Goal: Task Accomplishment & Management: Complete application form

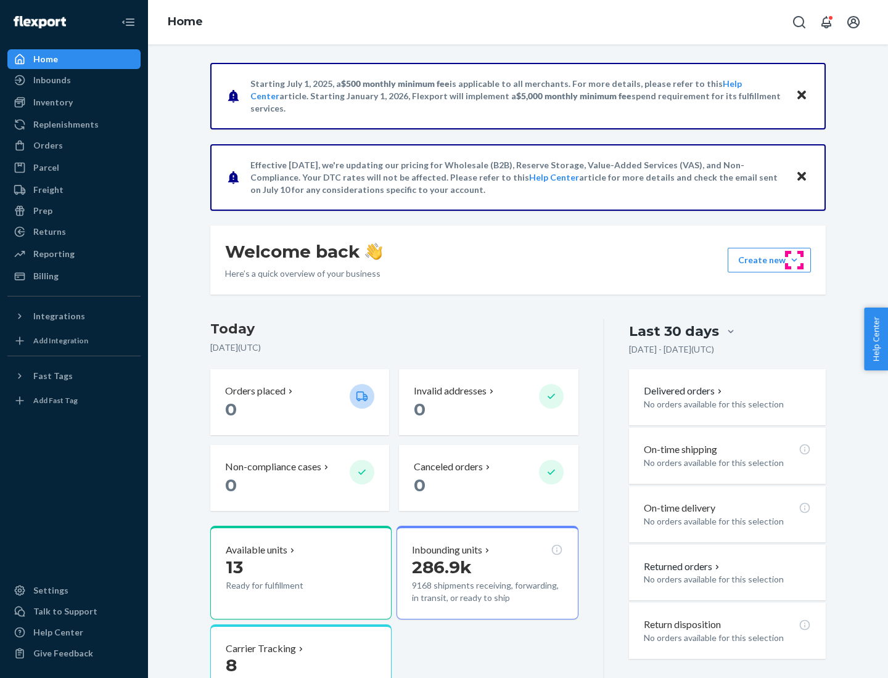
click at [794, 260] on button "Create new Create new inbound Create new order Create new product" at bounding box center [768, 260] width 83 height 25
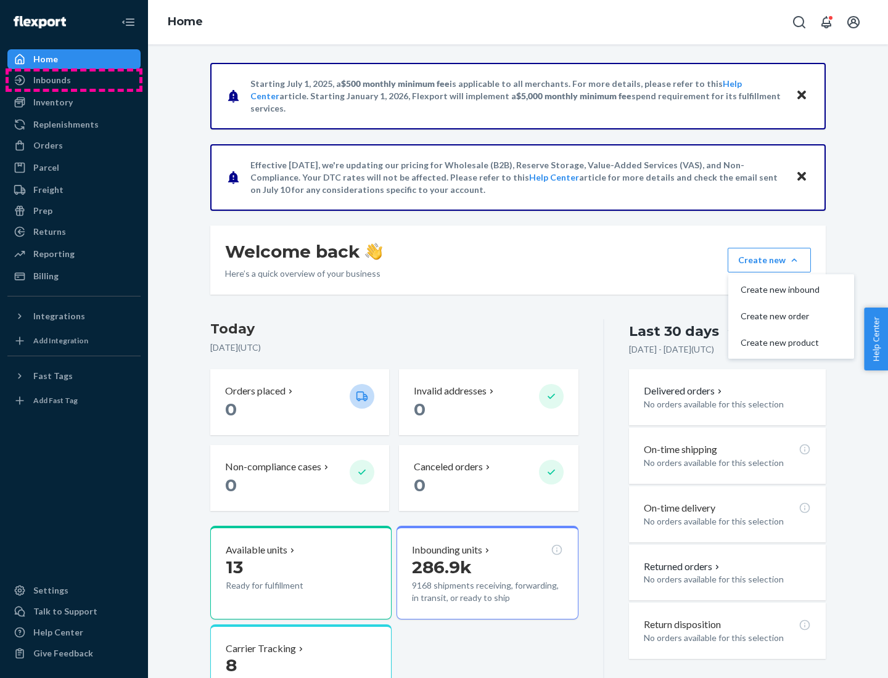
click at [74, 80] on div "Inbounds" at bounding box center [74, 79] width 131 height 17
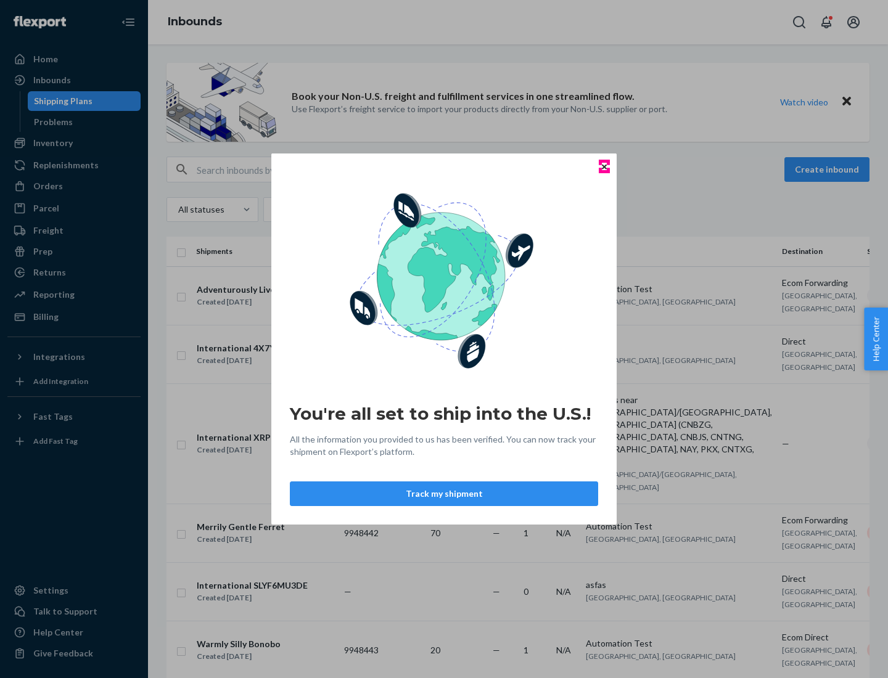
click at [603, 166] on icon "Close" at bounding box center [604, 166] width 5 height 5
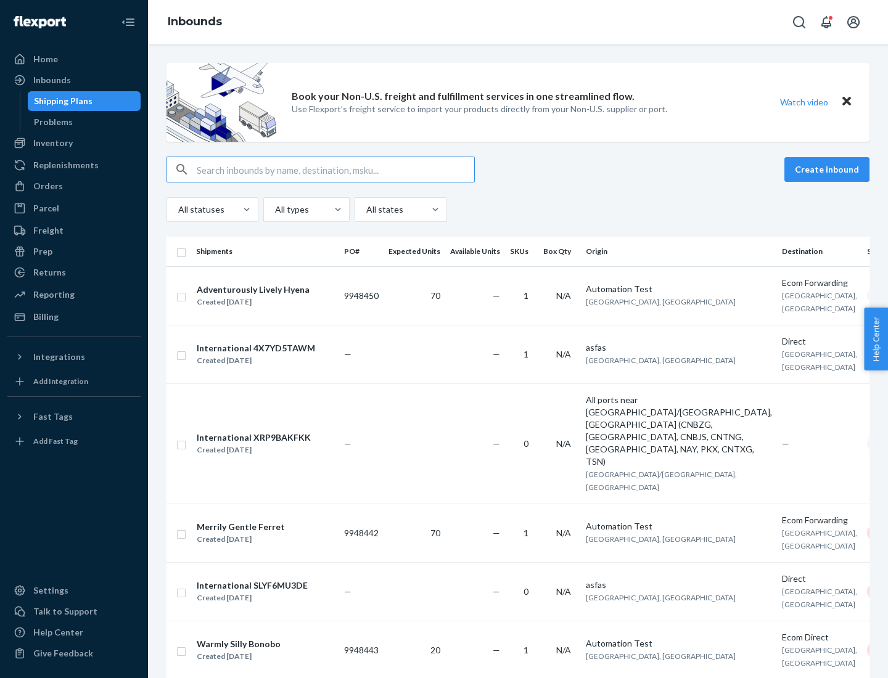
click at [828, 170] on button "Create inbound" at bounding box center [826, 169] width 85 height 25
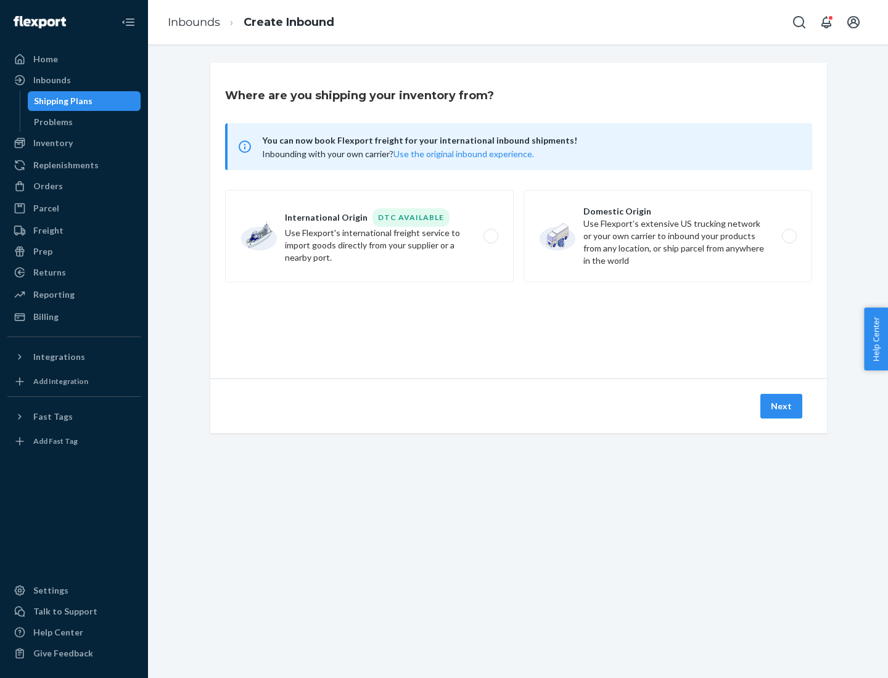
click at [668, 236] on label "Domestic Origin Use Flexport’s extensive US trucking network or your own carrie…" at bounding box center [667, 236] width 288 height 92
click at [788, 236] on input "Domestic Origin Use Flexport’s extensive US trucking network or your own carrie…" at bounding box center [792, 236] width 8 height 8
radio input "true"
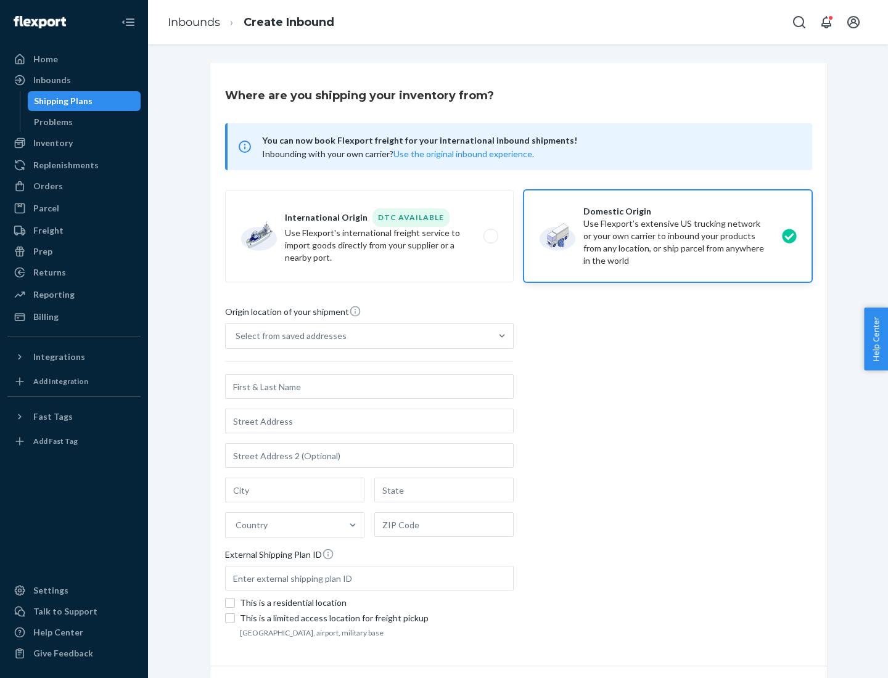
click at [358, 336] on div "Select from saved addresses" at bounding box center [358, 336] width 265 height 25
click at [237, 336] on input "Select from saved addresses" at bounding box center [235, 336] width 1 height 12
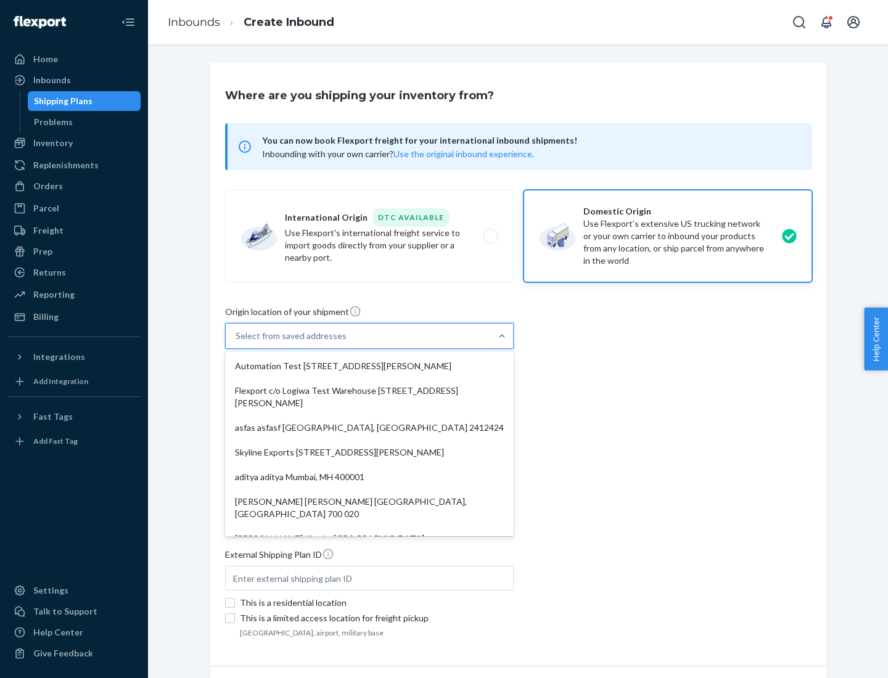
scroll to position [5, 0]
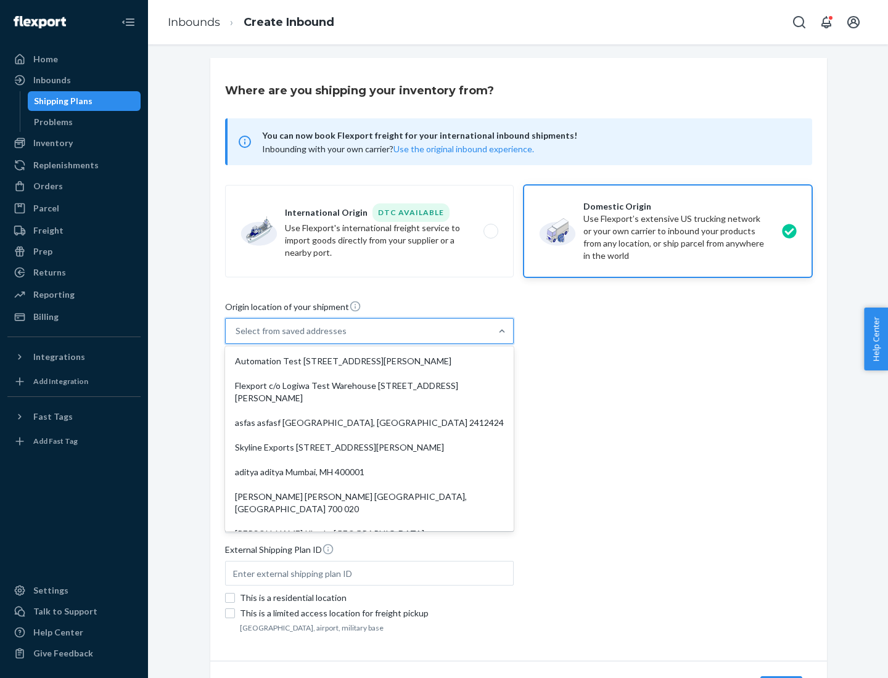
click at [369, 361] on div "Automation Test [STREET_ADDRESS][PERSON_NAME]" at bounding box center [369, 361] width 284 height 25
click at [237, 337] on input "option Automation Test [STREET_ADDRESS][PERSON_NAME]. 9 results available. Use …" at bounding box center [235, 331] width 1 height 12
type input "Automation Test"
type input "9th Floor"
type input "[GEOGRAPHIC_DATA]"
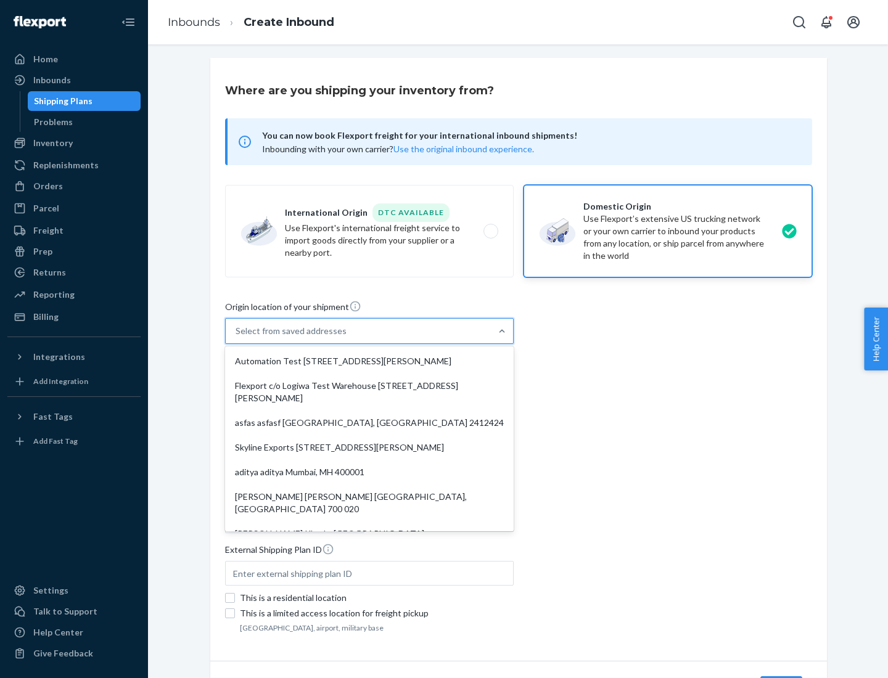
type input "CA"
type input "94104"
type input "[STREET_ADDRESS][PERSON_NAME]"
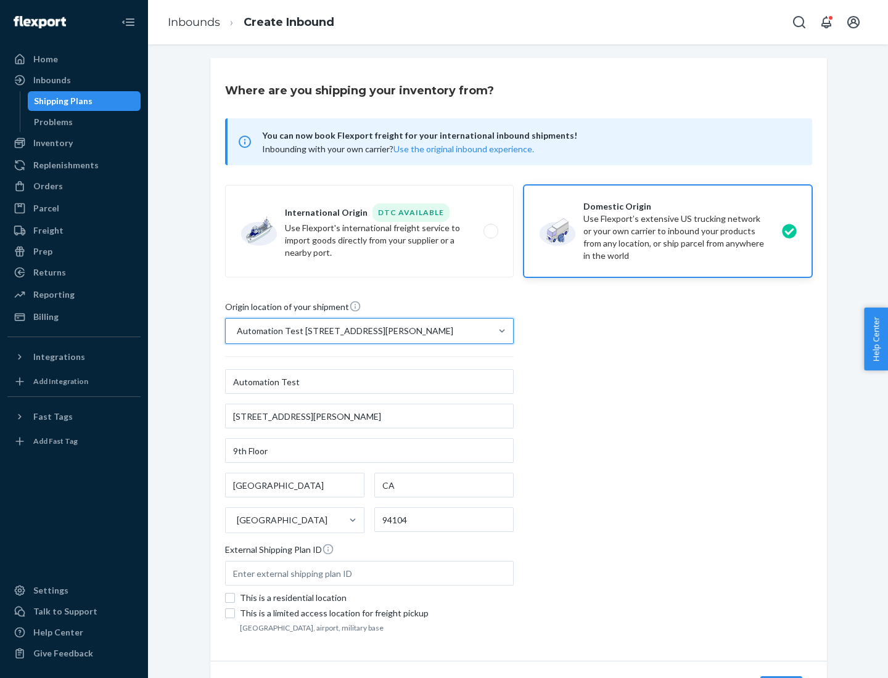
scroll to position [72, 0]
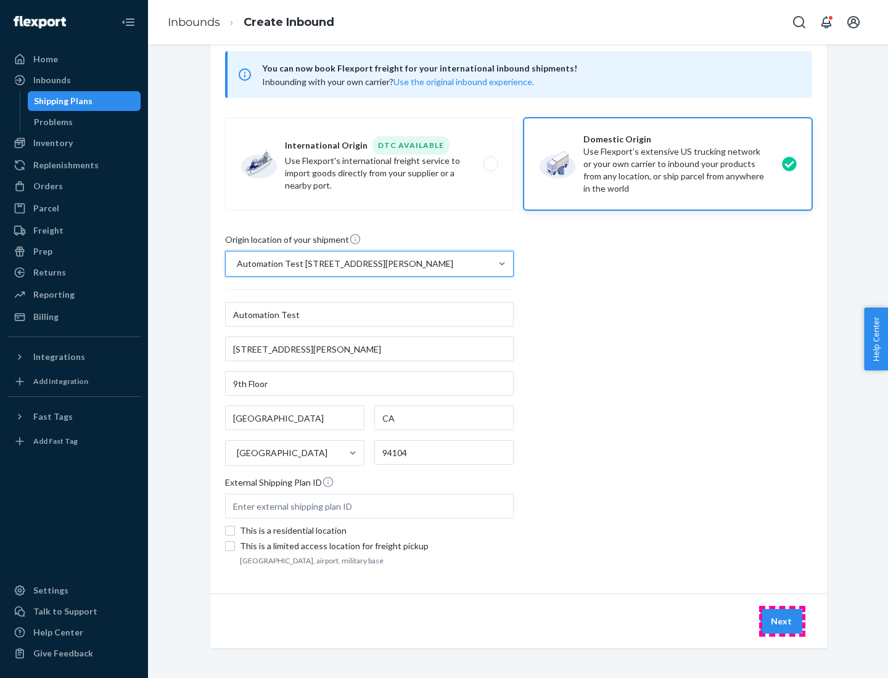
click at [782, 621] on button "Next" at bounding box center [781, 621] width 42 height 25
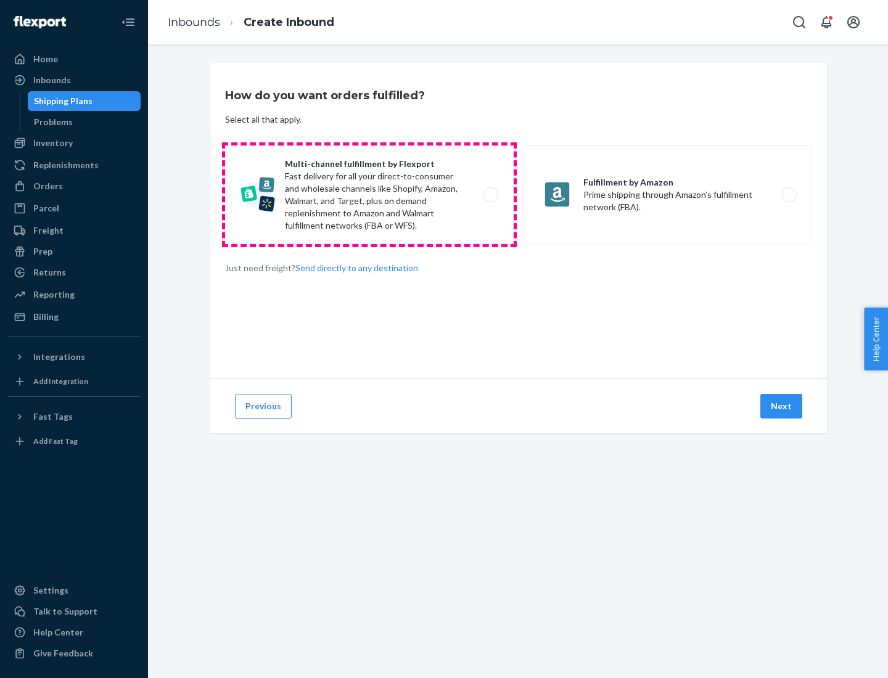
click at [369, 195] on label "Multi-channel fulfillment by Flexport Fast delivery for all your direct-to-cons…" at bounding box center [369, 194] width 288 height 99
click at [490, 195] on input "Multi-channel fulfillment by Flexport Fast delivery for all your direct-to-cons…" at bounding box center [494, 195] width 8 height 8
radio input "true"
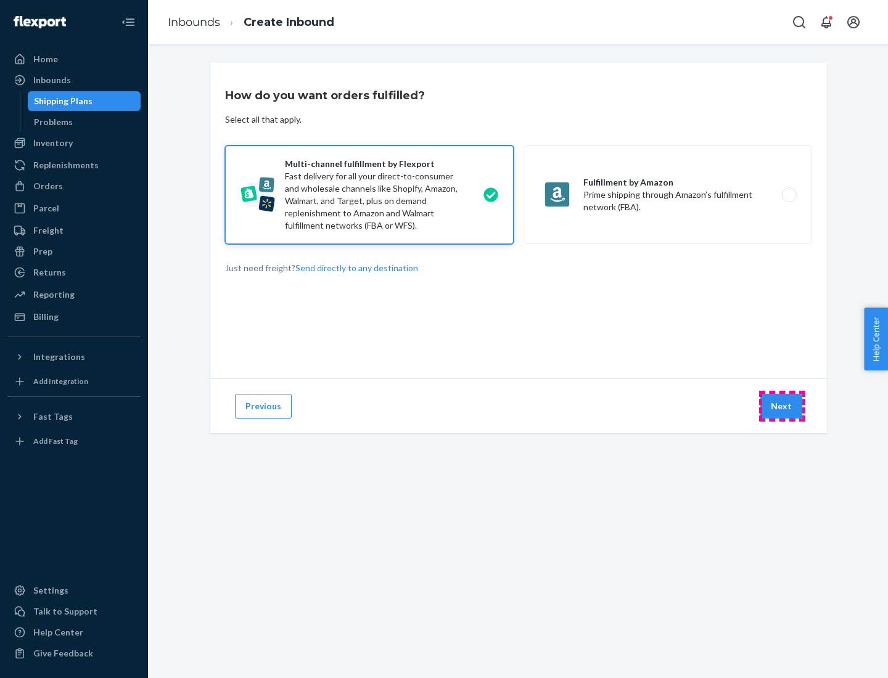
click at [782, 406] on button "Next" at bounding box center [781, 406] width 42 height 25
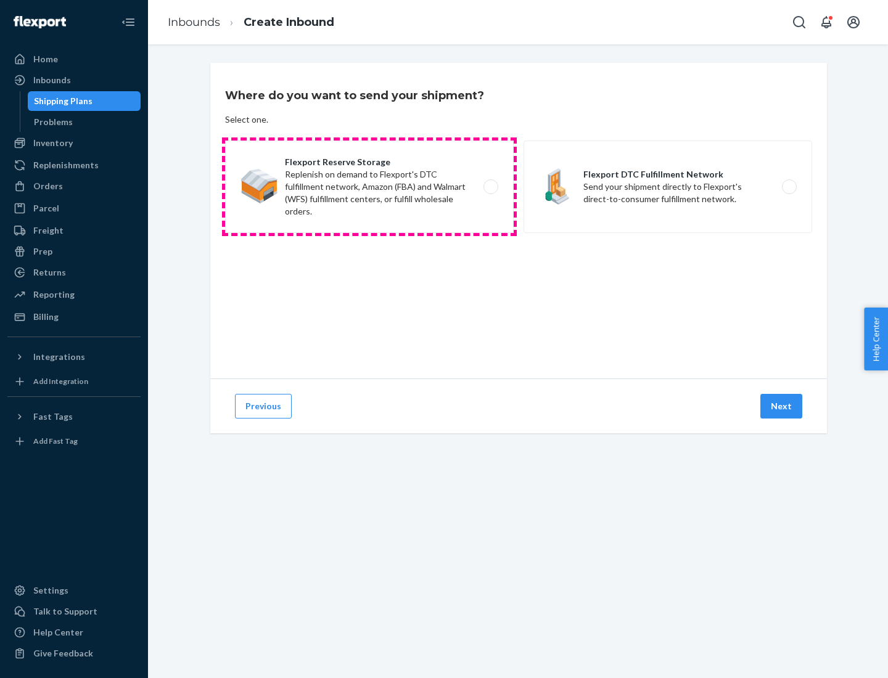
click at [369, 187] on label "Flexport Reserve Storage Replenish on demand to Flexport's DTC fulfillment netw…" at bounding box center [369, 187] width 288 height 92
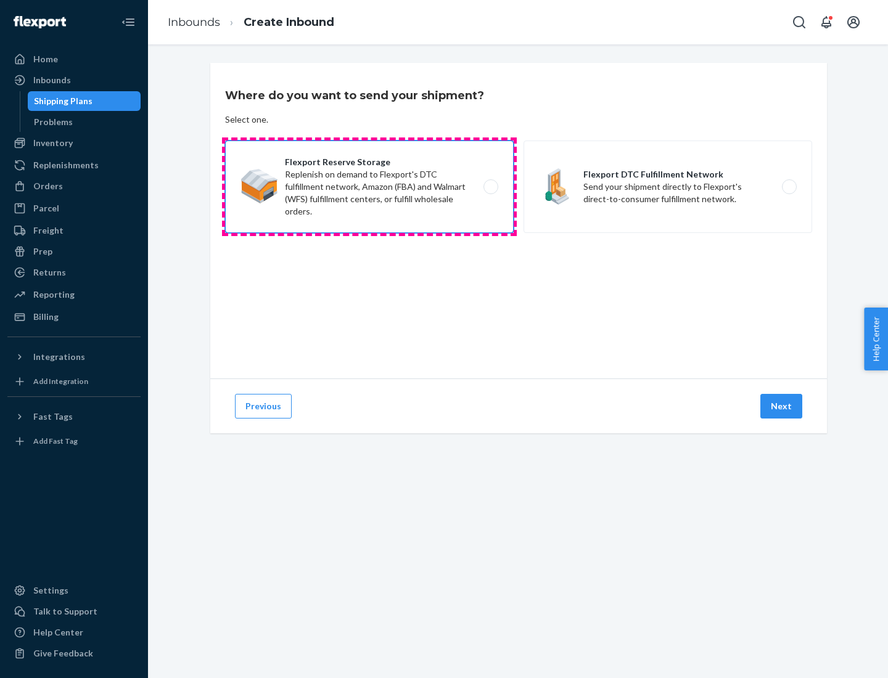
click at [490, 187] on input "Flexport Reserve Storage Replenish on demand to Flexport's DTC fulfillment netw…" at bounding box center [494, 187] width 8 height 8
radio input "true"
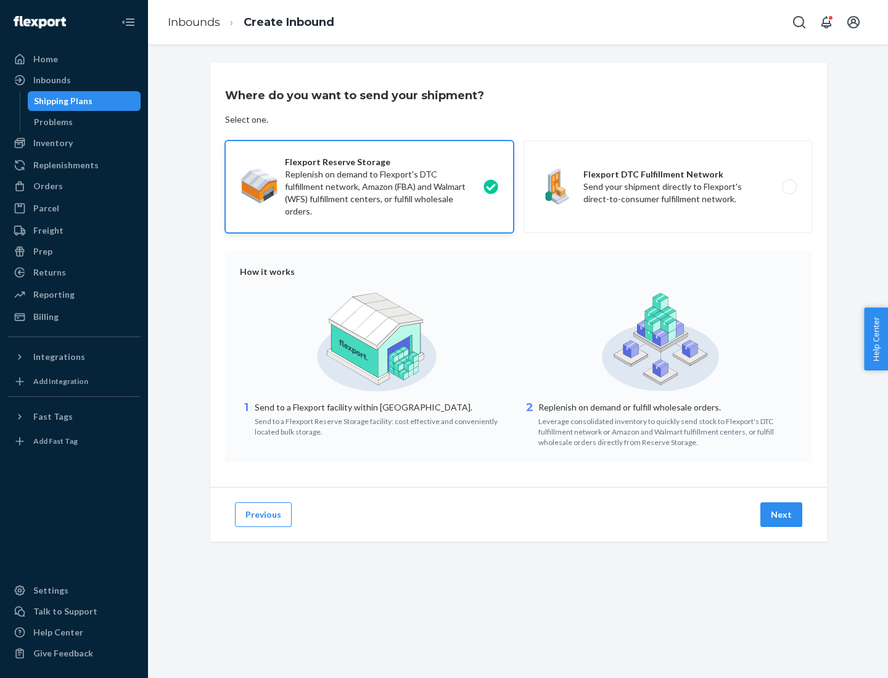
click at [782, 515] on button "Next" at bounding box center [781, 514] width 42 height 25
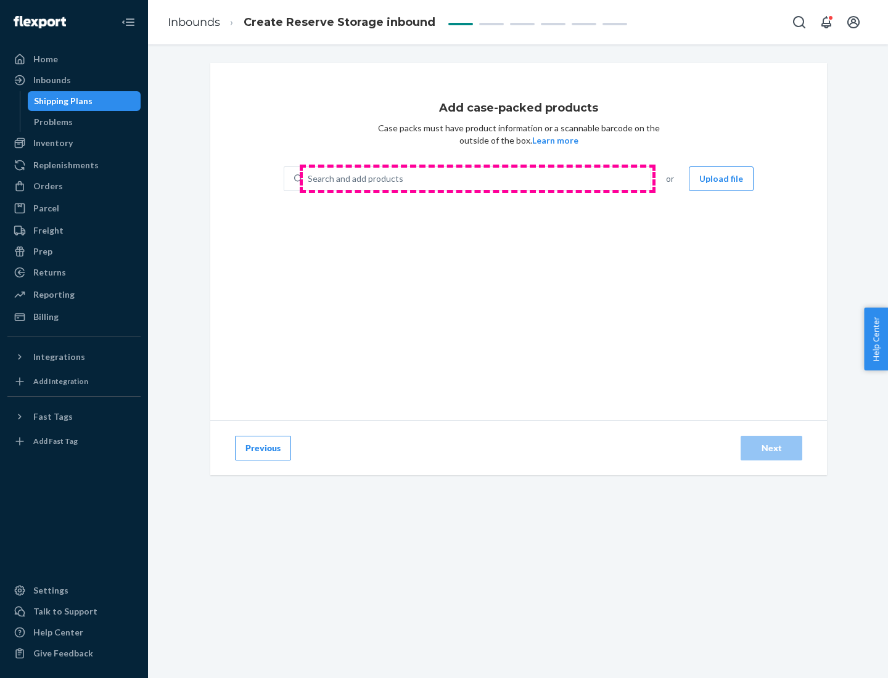
click at [477, 179] on div "Search and add products" at bounding box center [477, 179] width 348 height 22
click at [309, 179] on input "Search and add products" at bounding box center [308, 179] width 1 height 12
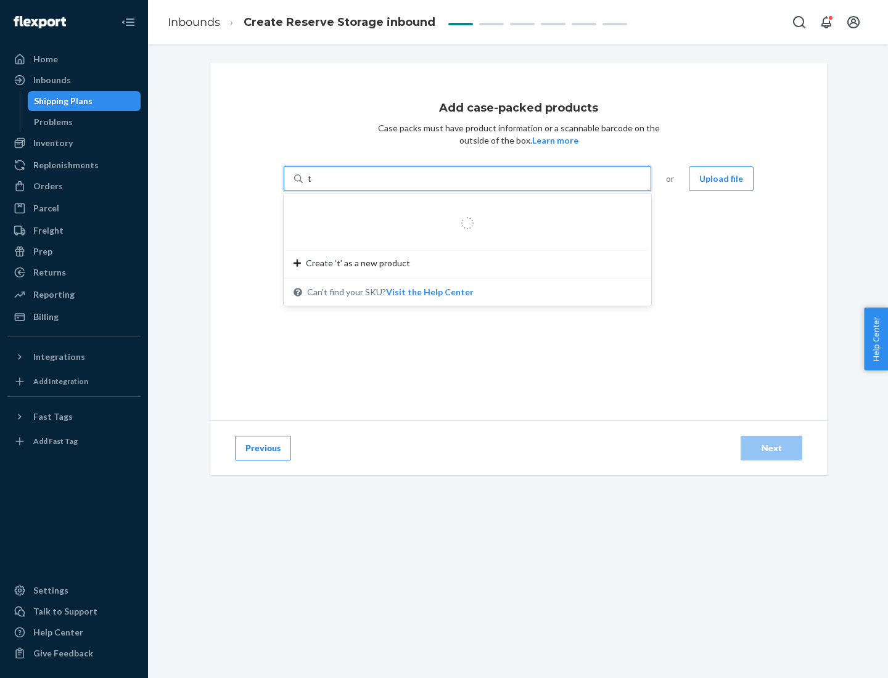
type input "test-syn"
click at [463, 208] on div "test - syn - test" at bounding box center [462, 208] width 338 height 12
click at [340, 185] on input "test-syn" at bounding box center [324, 179] width 32 height 12
type input "1"
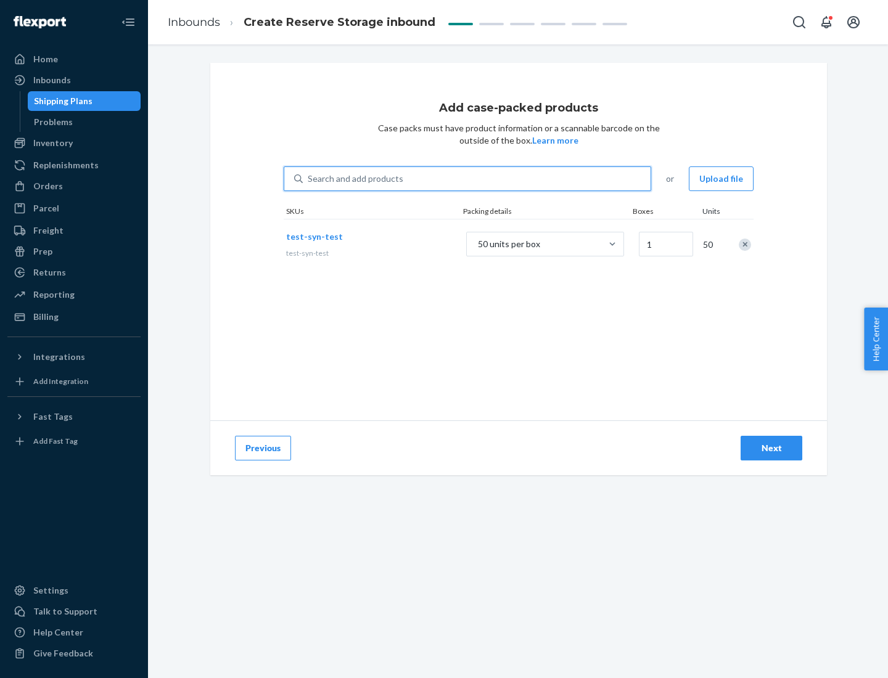
click at [771, 448] on div "Next" at bounding box center [771, 448] width 41 height 12
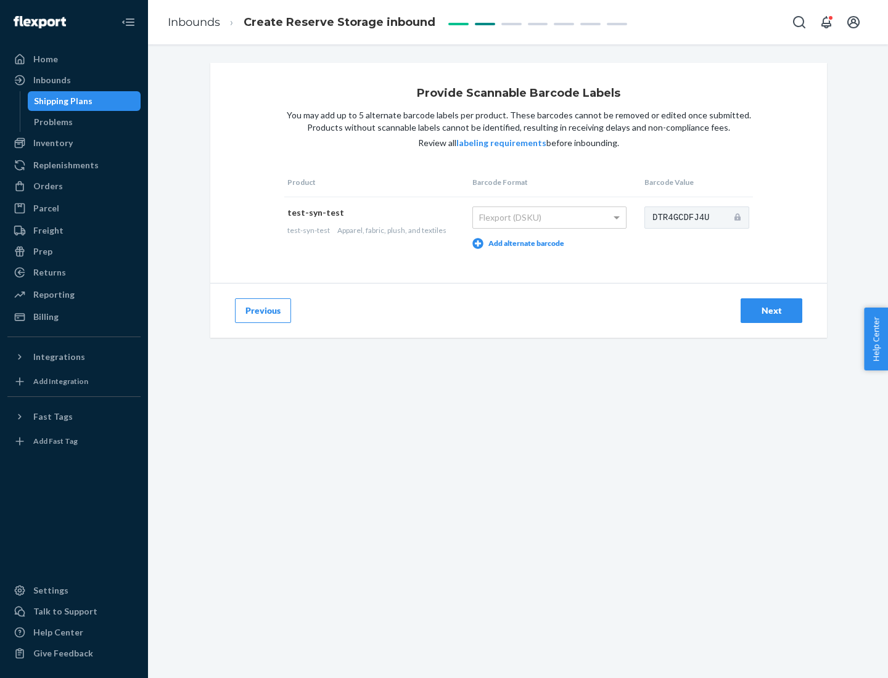
click at [771, 310] on div "Next" at bounding box center [771, 310] width 41 height 12
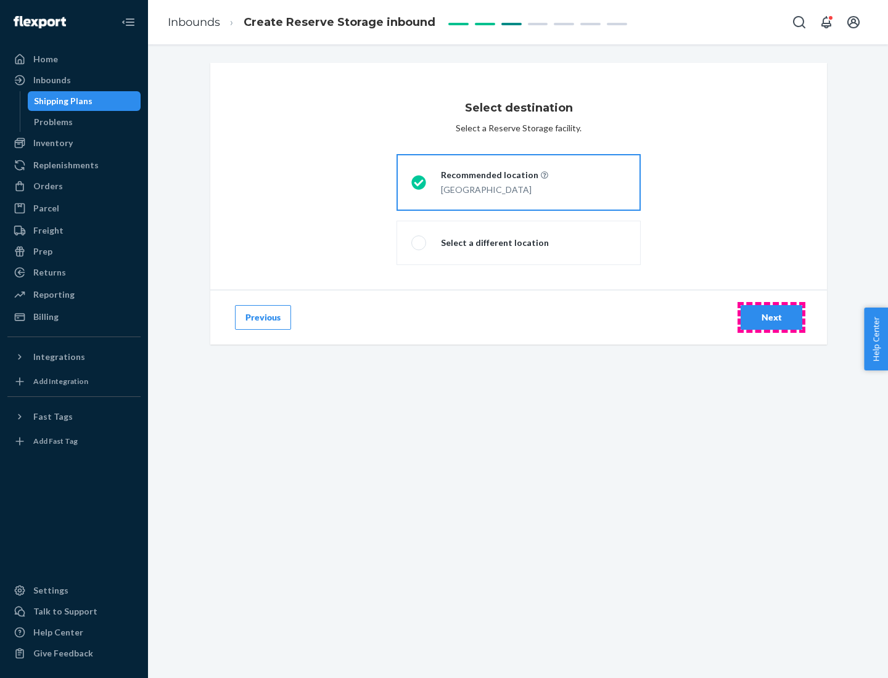
click at [771, 317] on div "Next" at bounding box center [771, 317] width 41 height 12
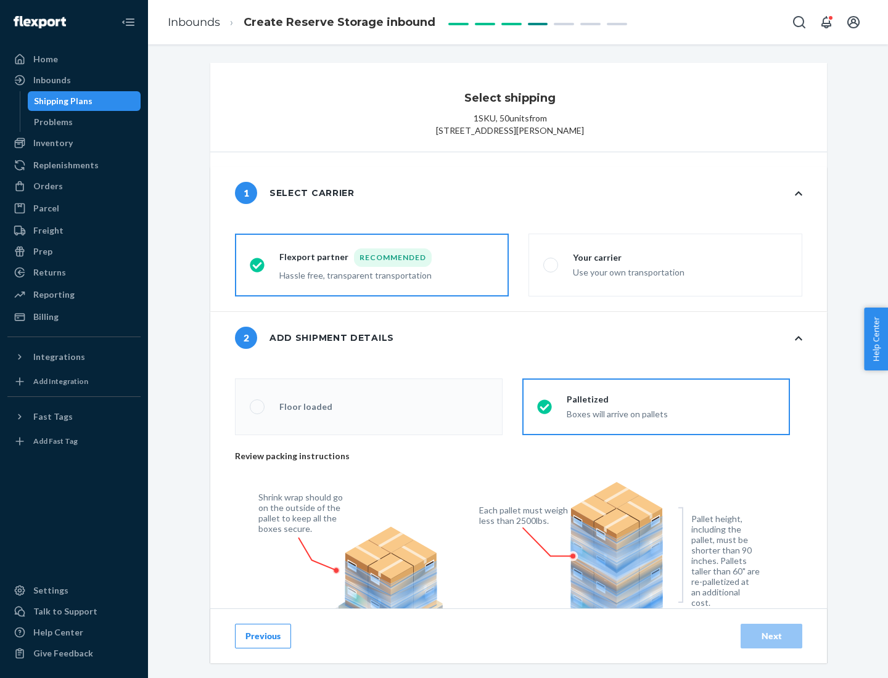
radio input "false"
type input "1"
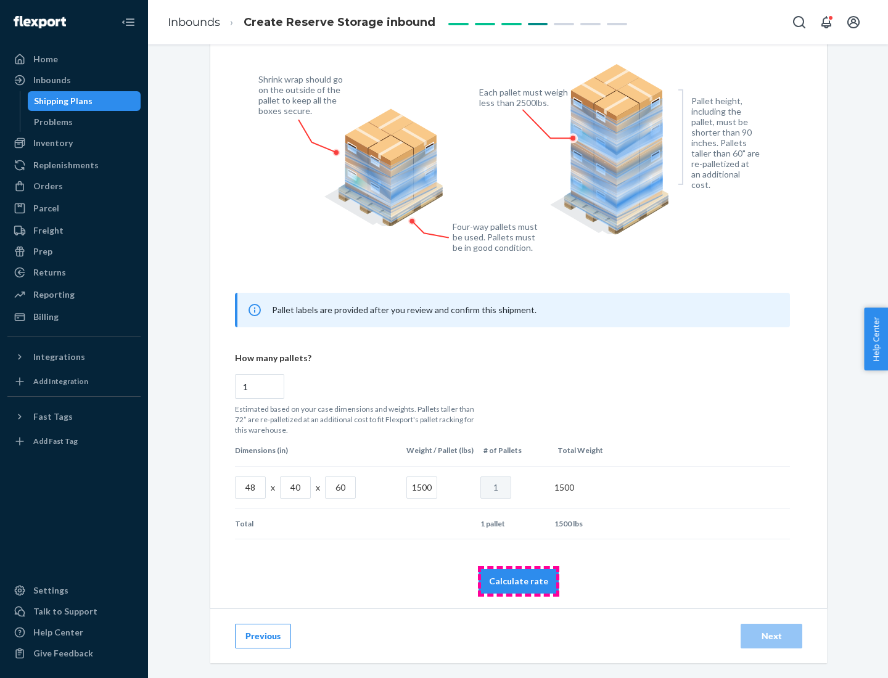
click at [518, 581] on button "Calculate rate" at bounding box center [518, 581] width 80 height 25
radio input "false"
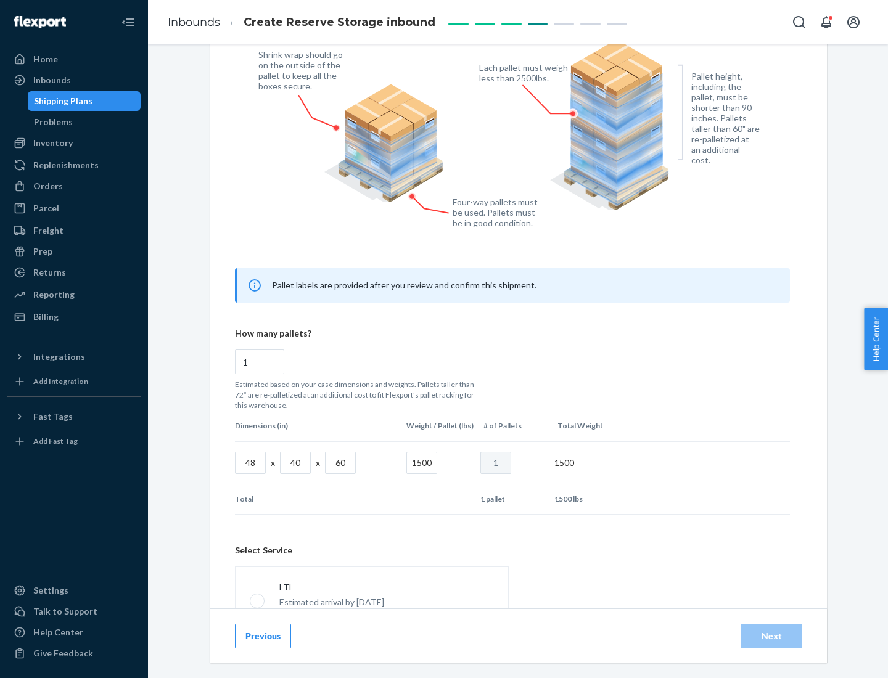
scroll to position [545, 0]
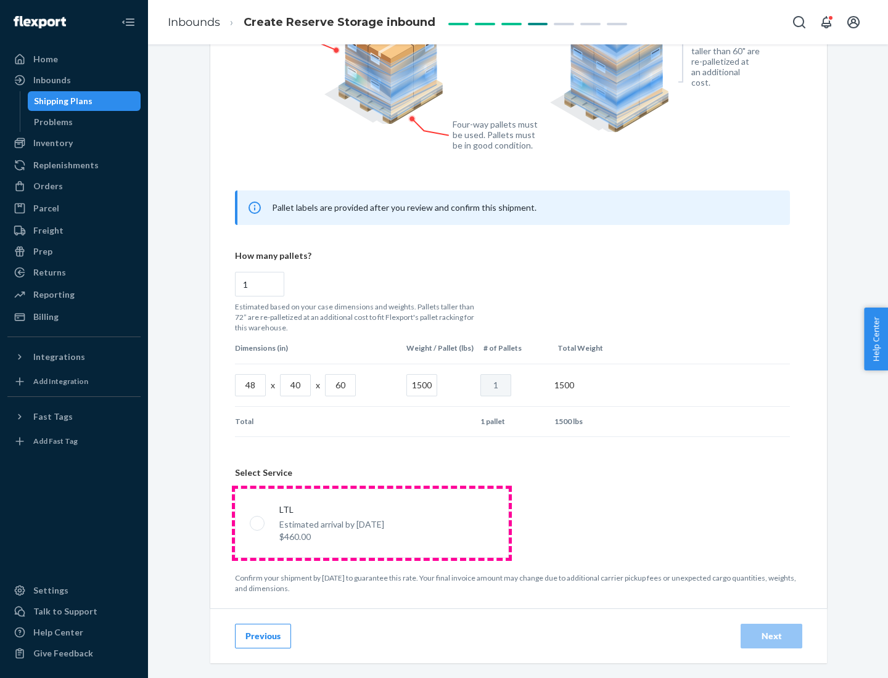
click at [371, 523] on p "Estimated arrival by [DATE]" at bounding box center [331, 524] width 105 height 12
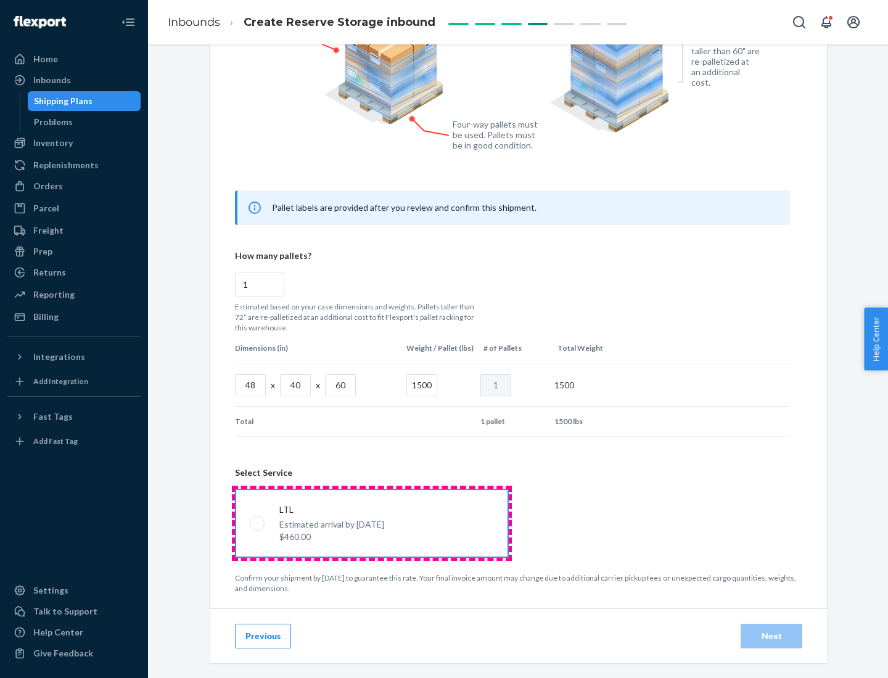
click at [258, 523] on input "LTL Estimated arrival by [DATE] $460.00" at bounding box center [254, 523] width 8 height 8
radio input "true"
radio input "false"
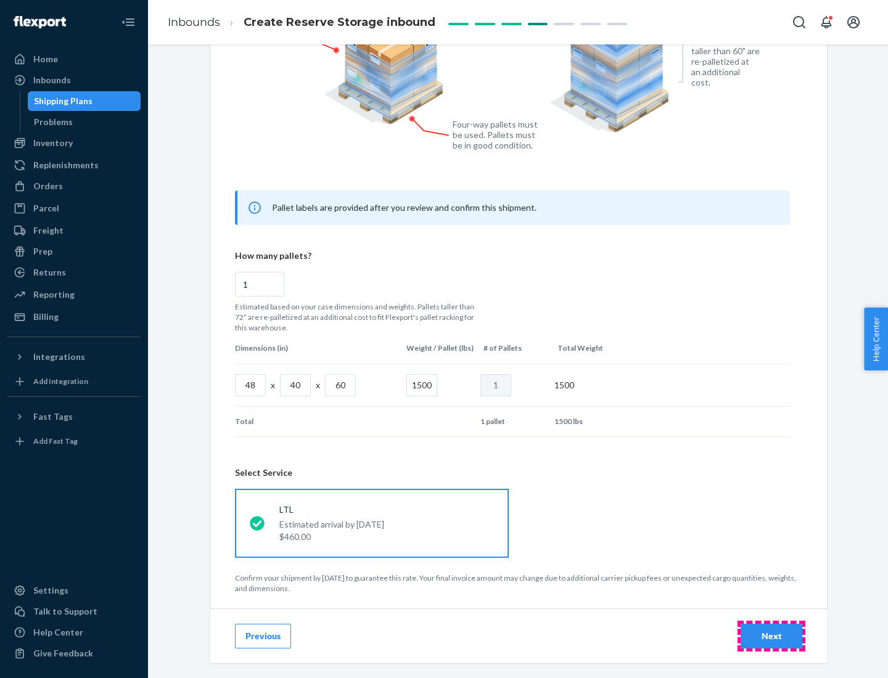
click at [771, 635] on div "Next" at bounding box center [771, 636] width 41 height 12
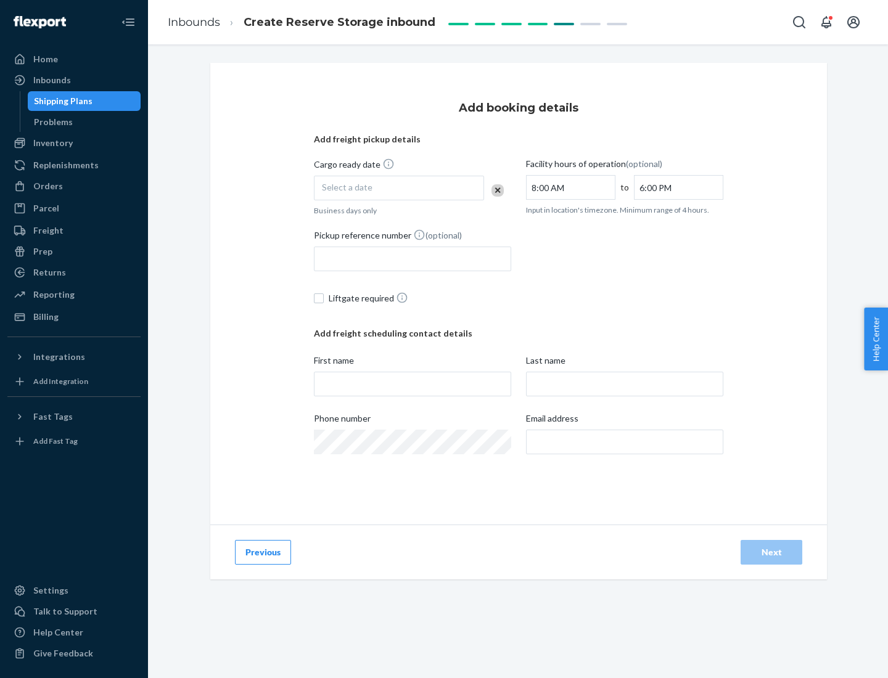
click at [399, 188] on div "Select a date" at bounding box center [399, 188] width 170 height 25
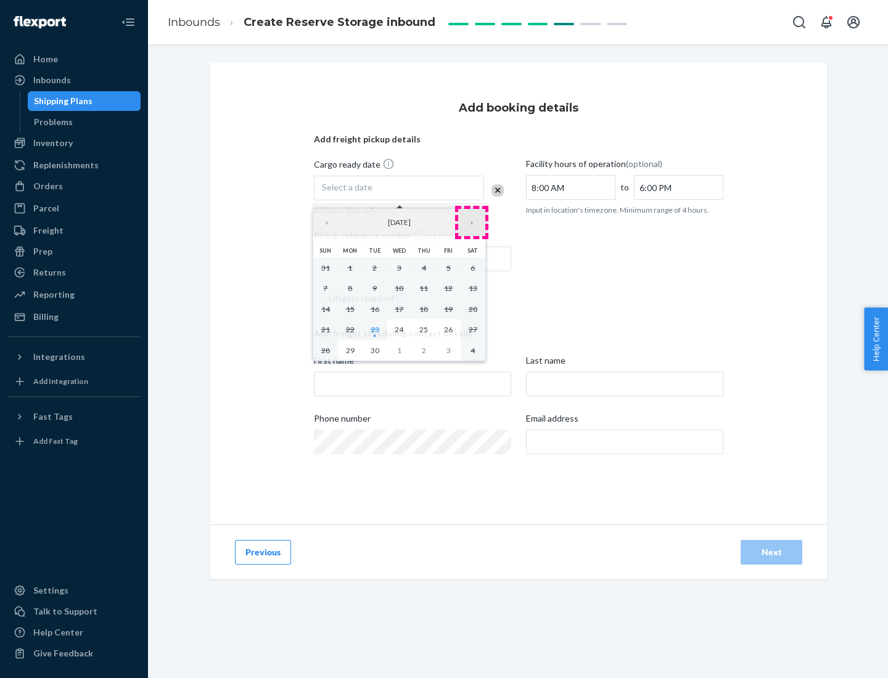
click at [472, 223] on button "›" at bounding box center [471, 222] width 27 height 27
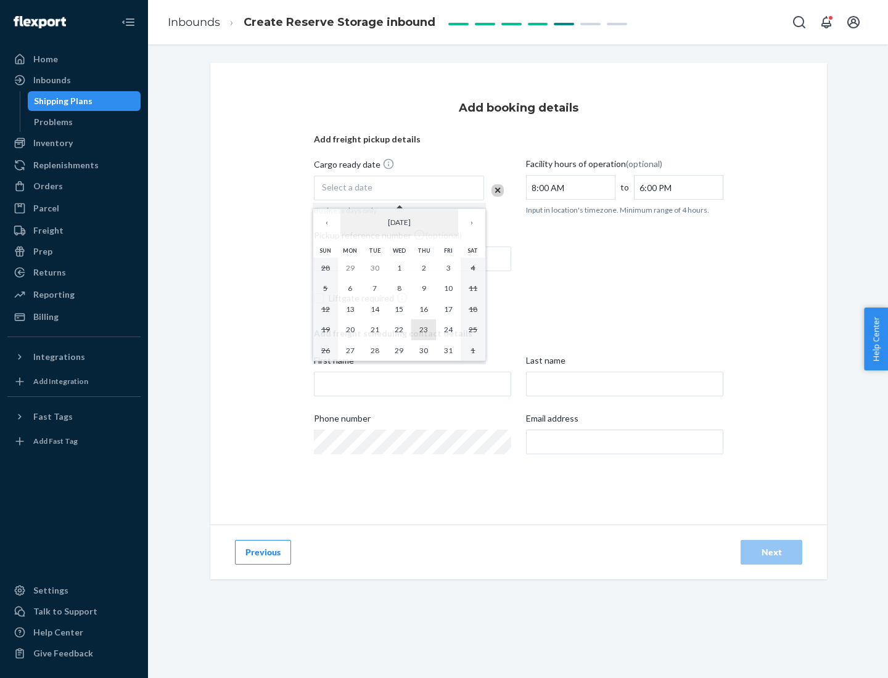
click at [423, 329] on abbr "23" at bounding box center [423, 329] width 9 height 9
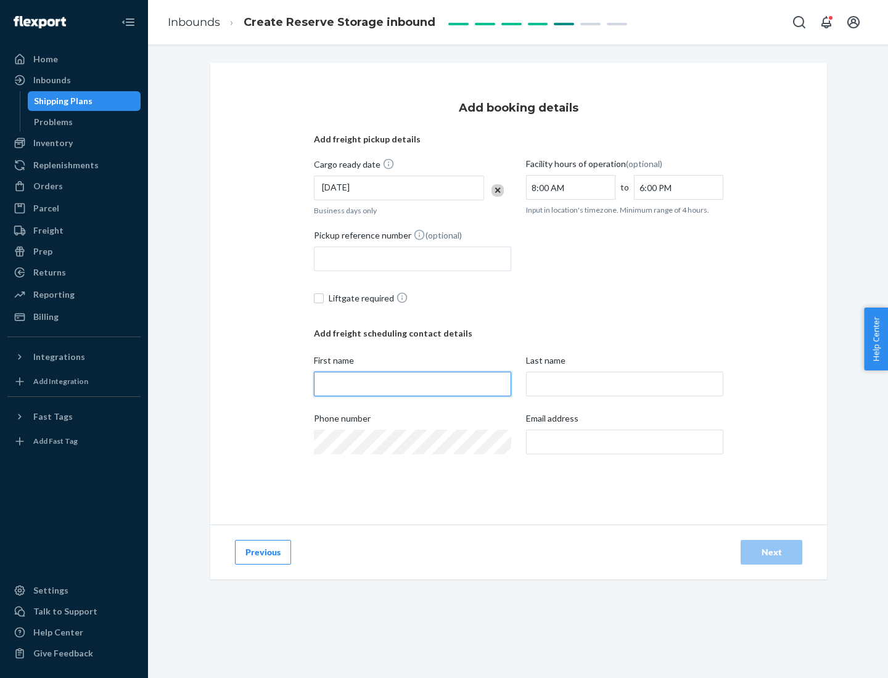
click at [412, 384] on input "First name" at bounding box center [412, 384] width 197 height 25
type input "[PERSON_NAME]"
click at [624, 384] on input "Last name" at bounding box center [624, 384] width 197 height 25
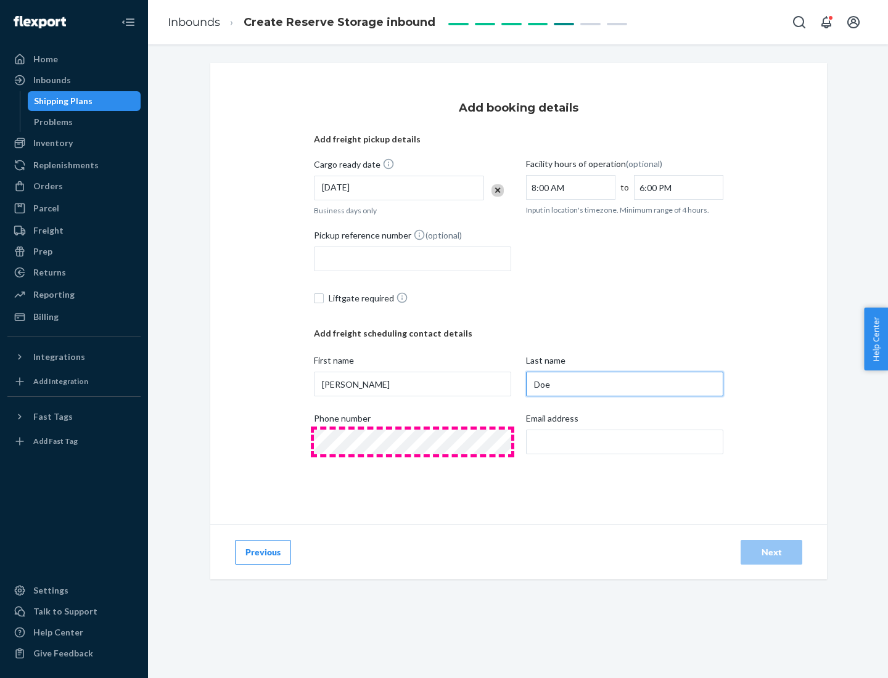
type input "Doe"
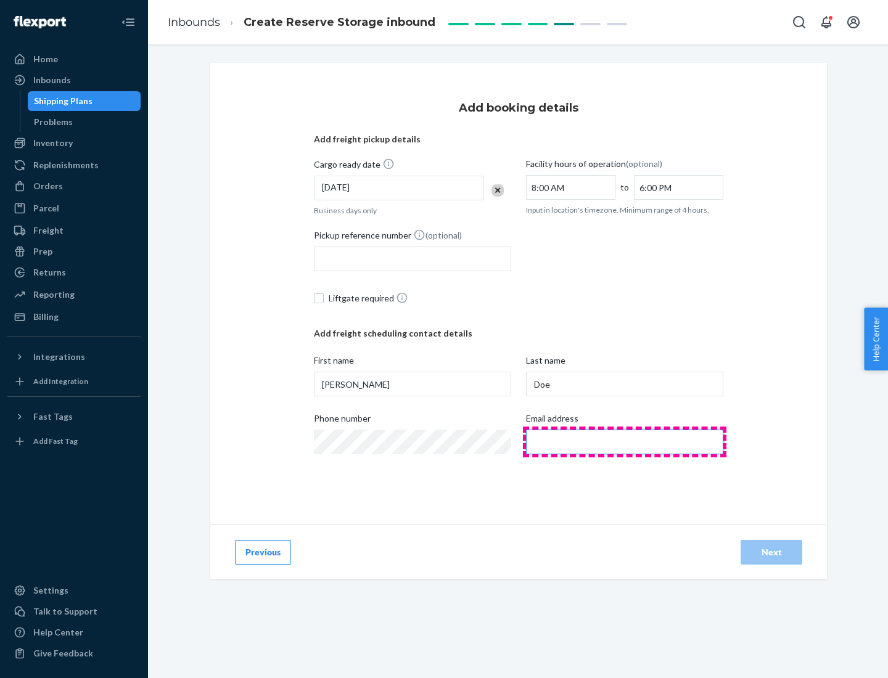
click at [624, 442] on input "Email address" at bounding box center [624, 442] width 197 height 25
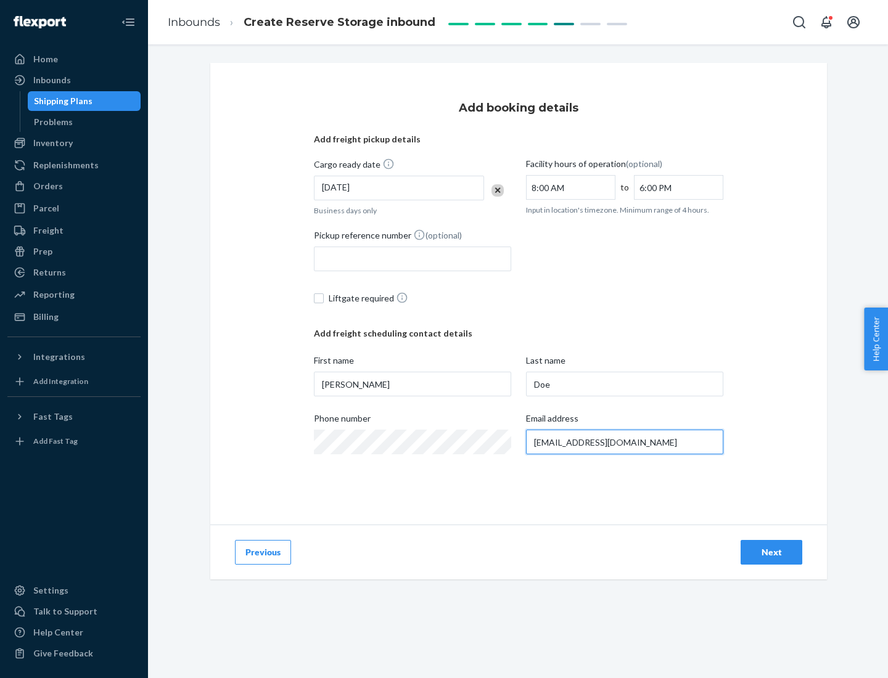
type input "[EMAIL_ADDRESS][DOMAIN_NAME]"
click at [771, 552] on div "Next" at bounding box center [771, 552] width 41 height 12
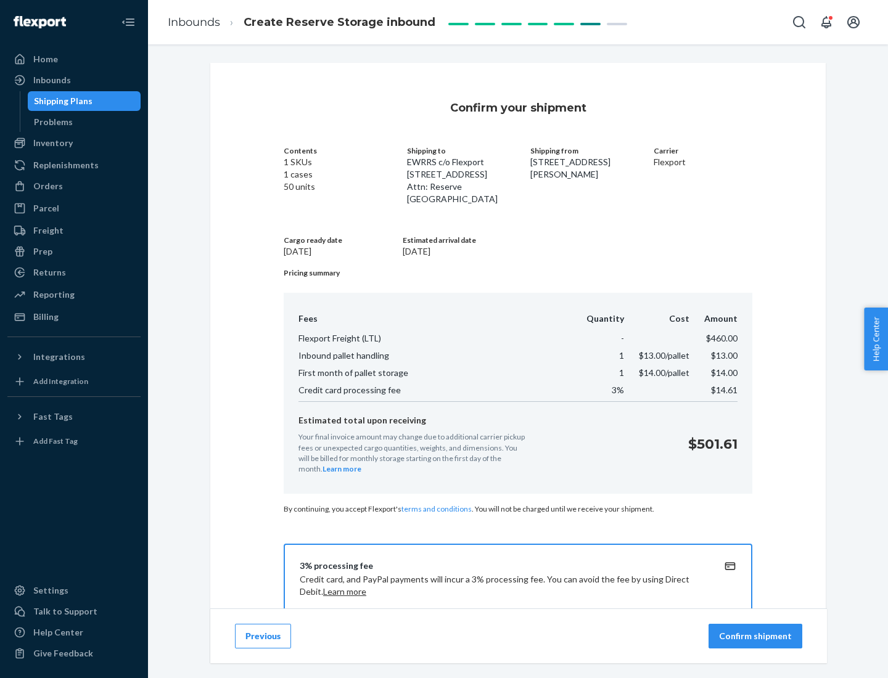
scroll to position [178, 0]
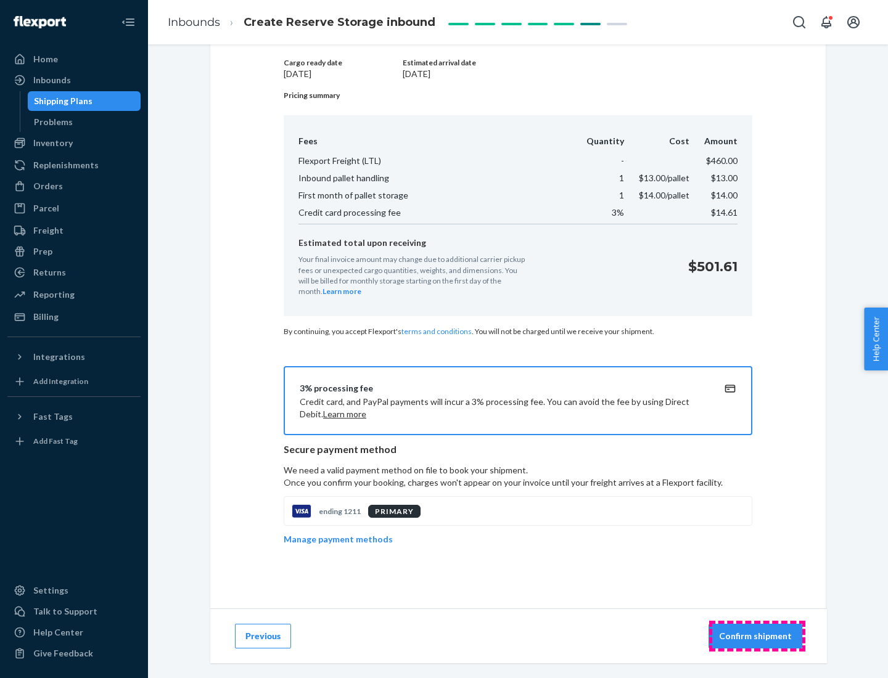
click at [756, 636] on p "Confirm shipment" at bounding box center [755, 636] width 73 height 12
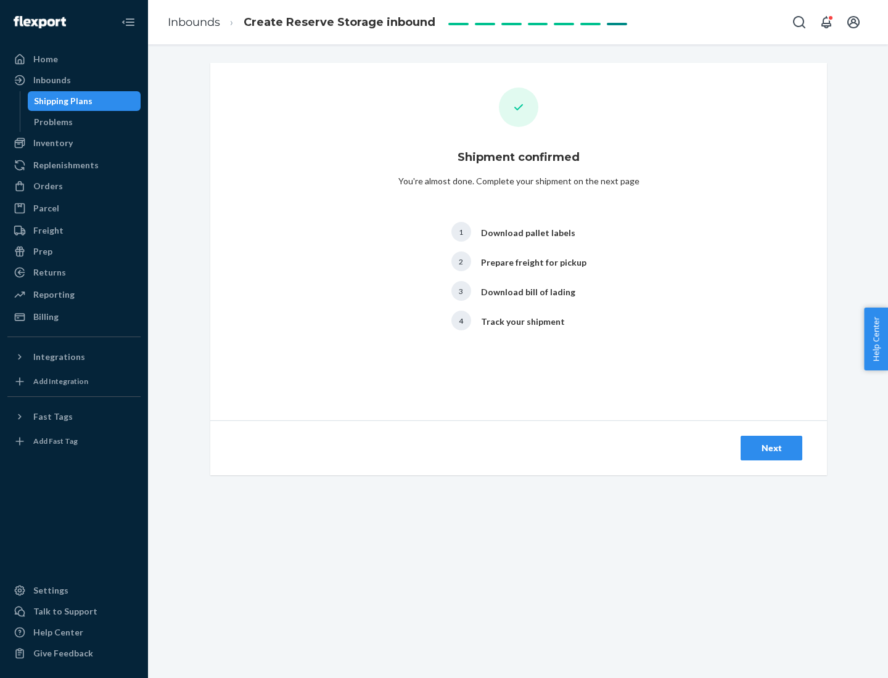
click at [771, 448] on div "Next" at bounding box center [771, 448] width 41 height 12
